Goal: Book appointment/travel/reservation

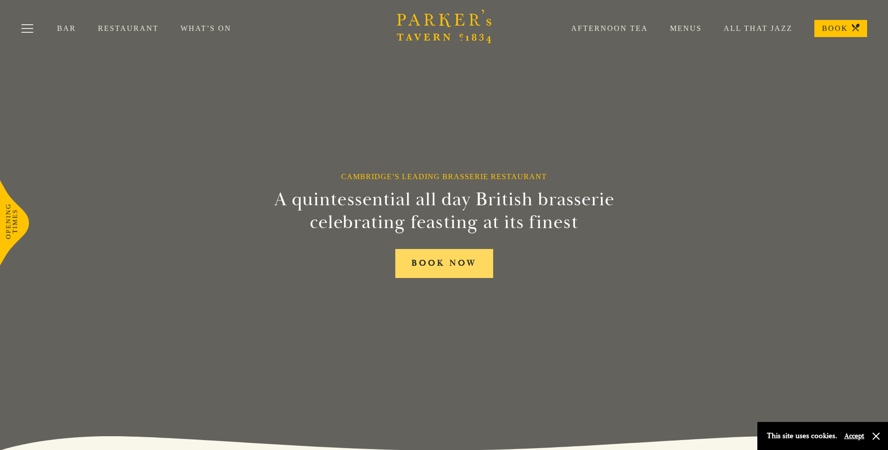
click at [460, 263] on link "BOOK NOW" at bounding box center [444, 263] width 98 height 29
click at [687, 28] on link "Menus" at bounding box center [675, 28] width 54 height 9
click at [124, 26] on link "Restaurant" at bounding box center [139, 28] width 83 height 9
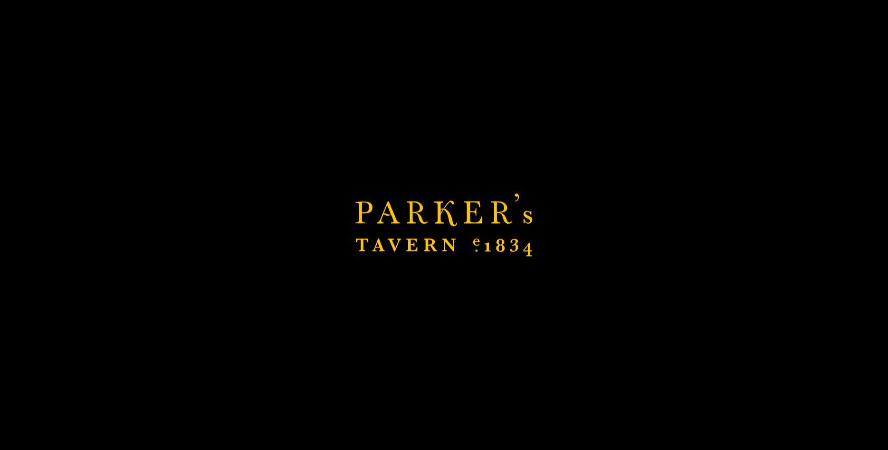
scroll to position [291, 0]
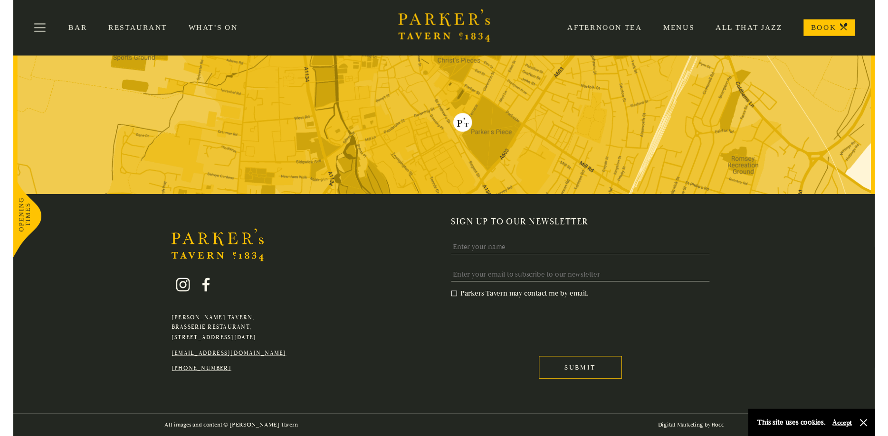
scroll to position [1846, 0]
